Goal: Find specific page/section: Find specific page/section

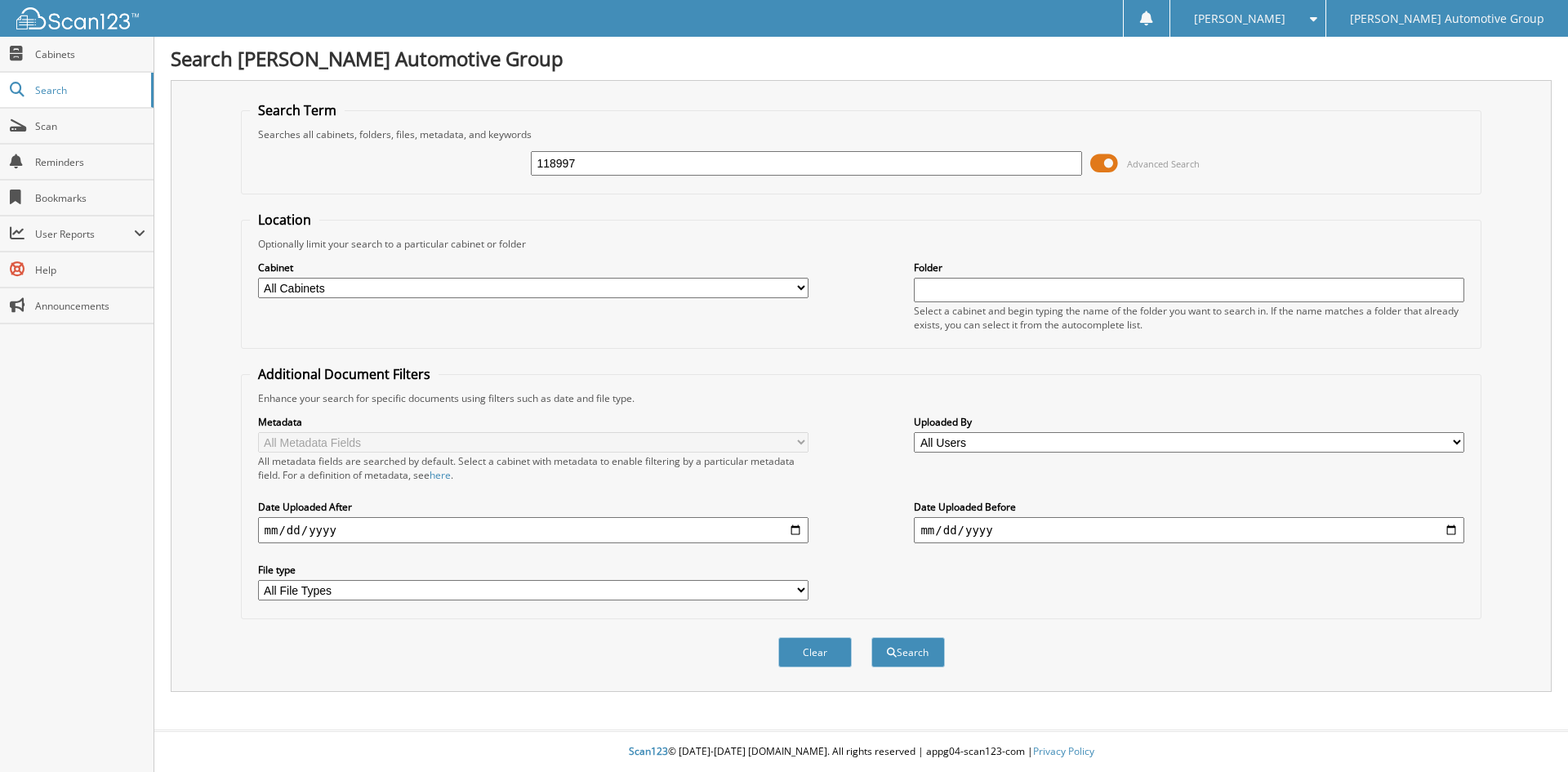
type input "118997"
click at [871, 637] on button "Search" at bounding box center [907, 652] width 73 height 30
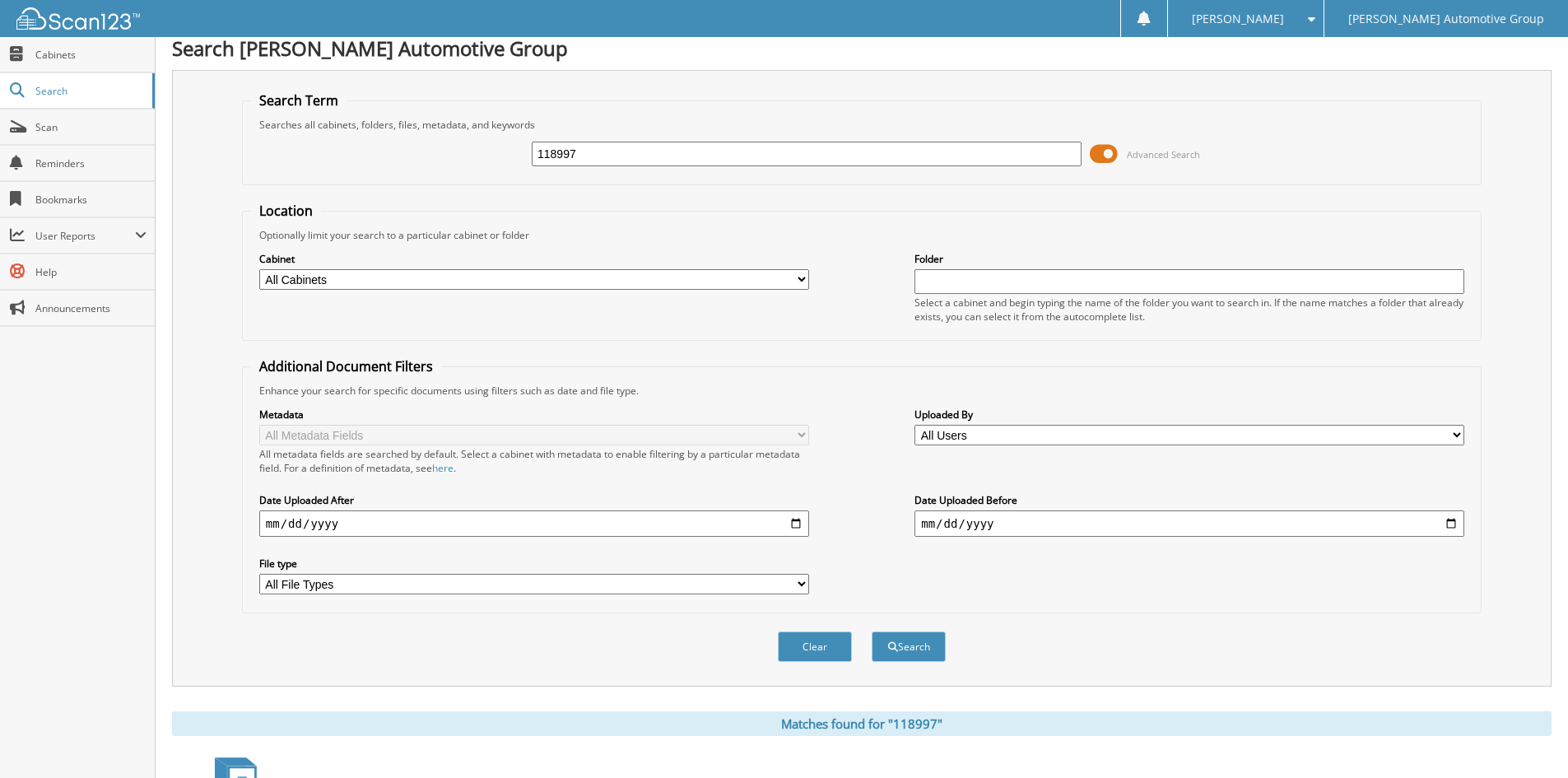
scroll to position [142, 0]
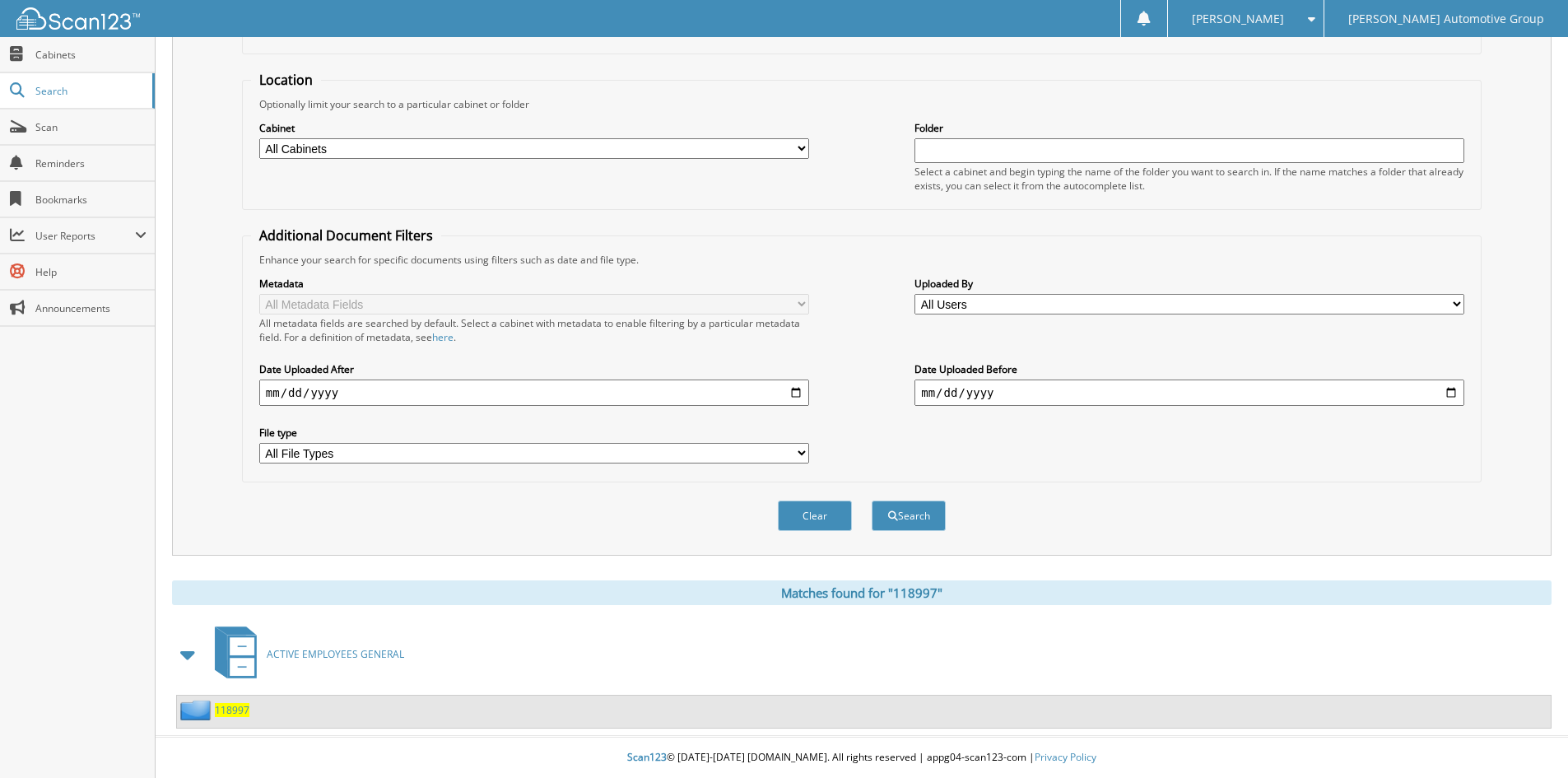
click at [241, 709] on span "118997" at bounding box center [233, 710] width 35 height 14
